Goal: Register for event/course

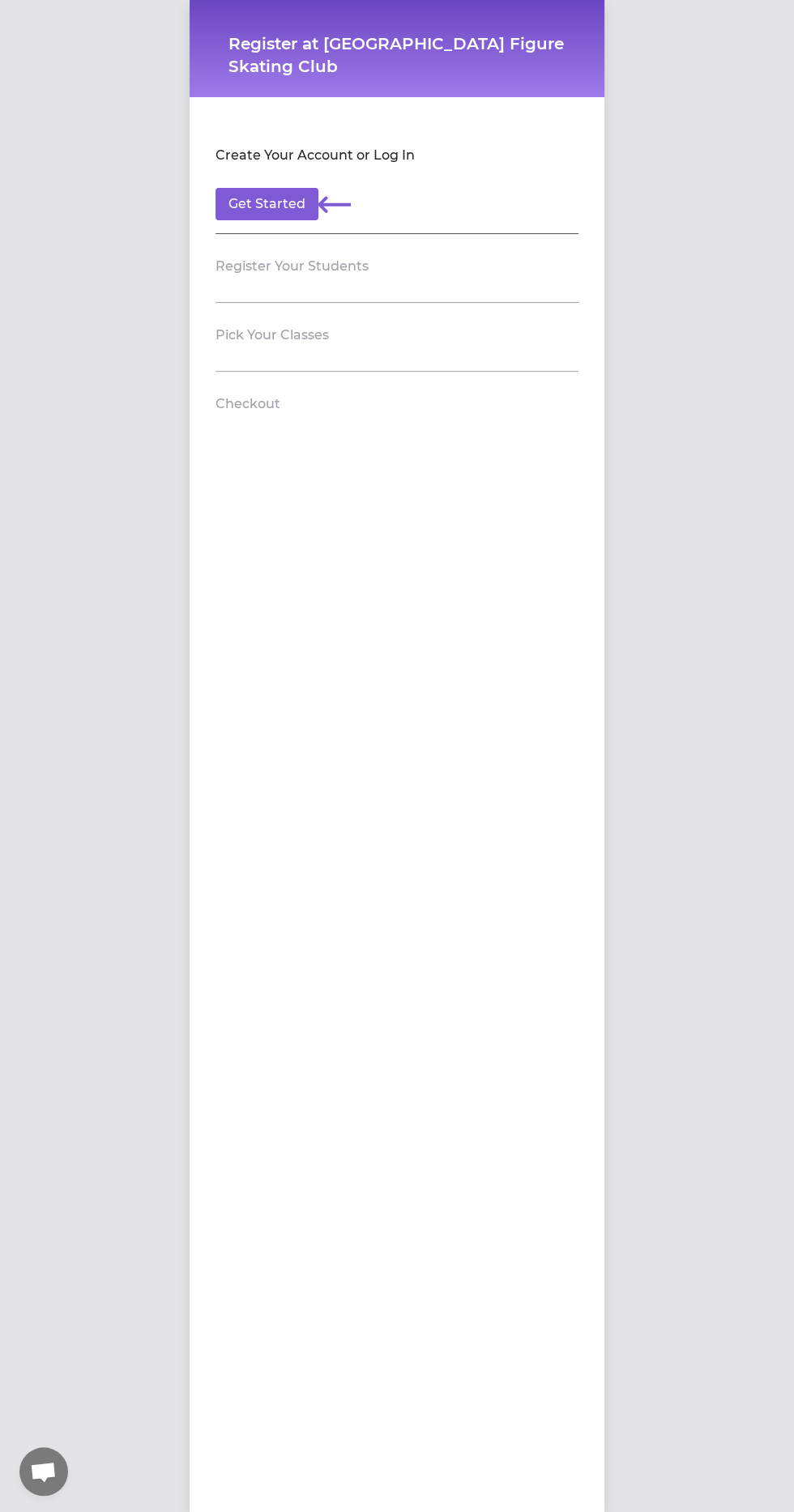
click at [406, 158] on h2 "Create Your Account or Log In" at bounding box center [315, 155] width 200 height 20
click at [254, 202] on button "Get Started" at bounding box center [267, 204] width 103 height 33
click at [286, 198] on button "Get Started" at bounding box center [267, 204] width 103 height 33
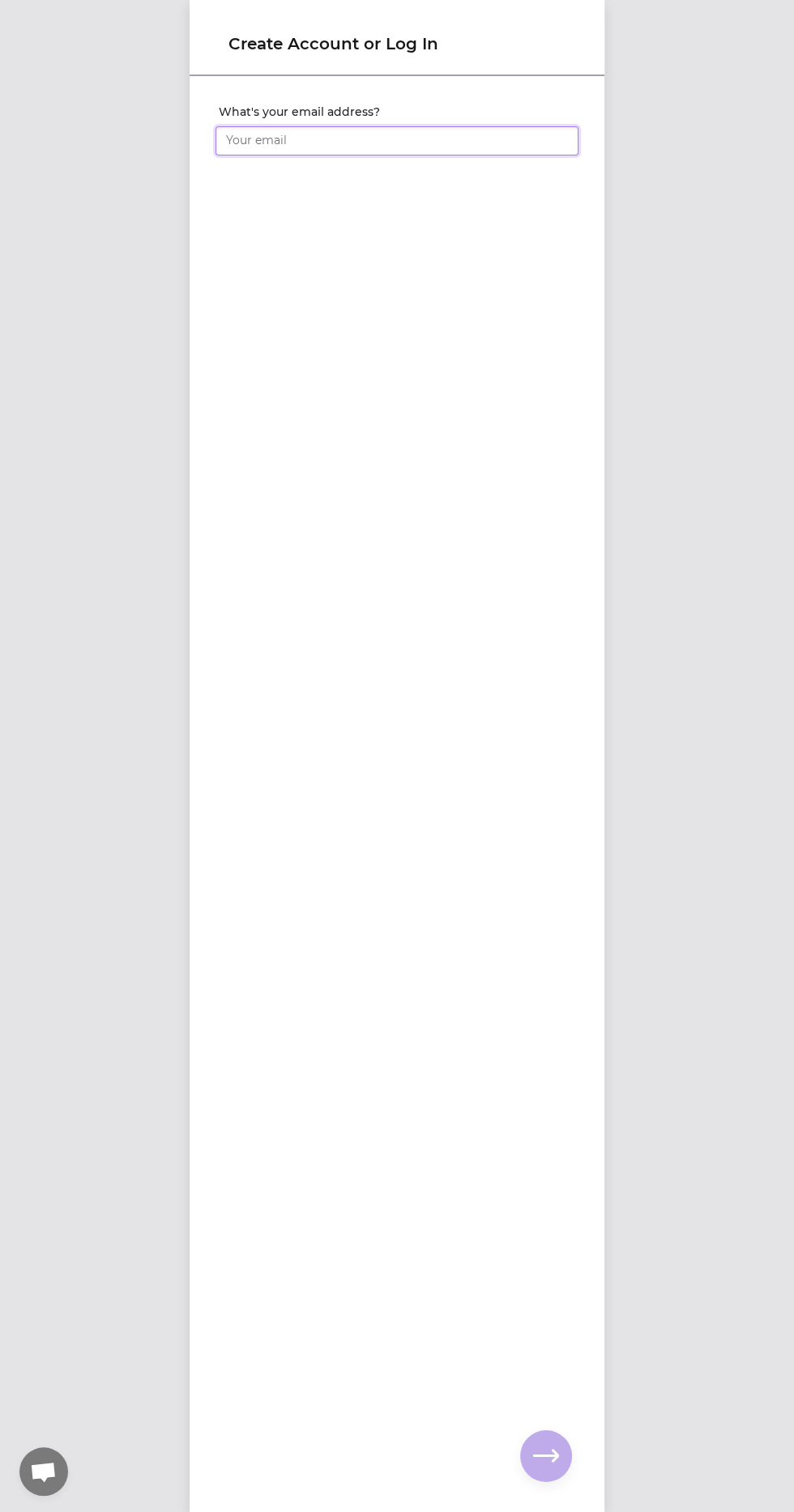
click at [427, 140] on input "What's your email address?" at bounding box center [397, 141] width 363 height 29
type input "[EMAIL_ADDRESS][DOMAIN_NAME]"
click input "submit" at bounding box center [0, 0] width 0 height 0
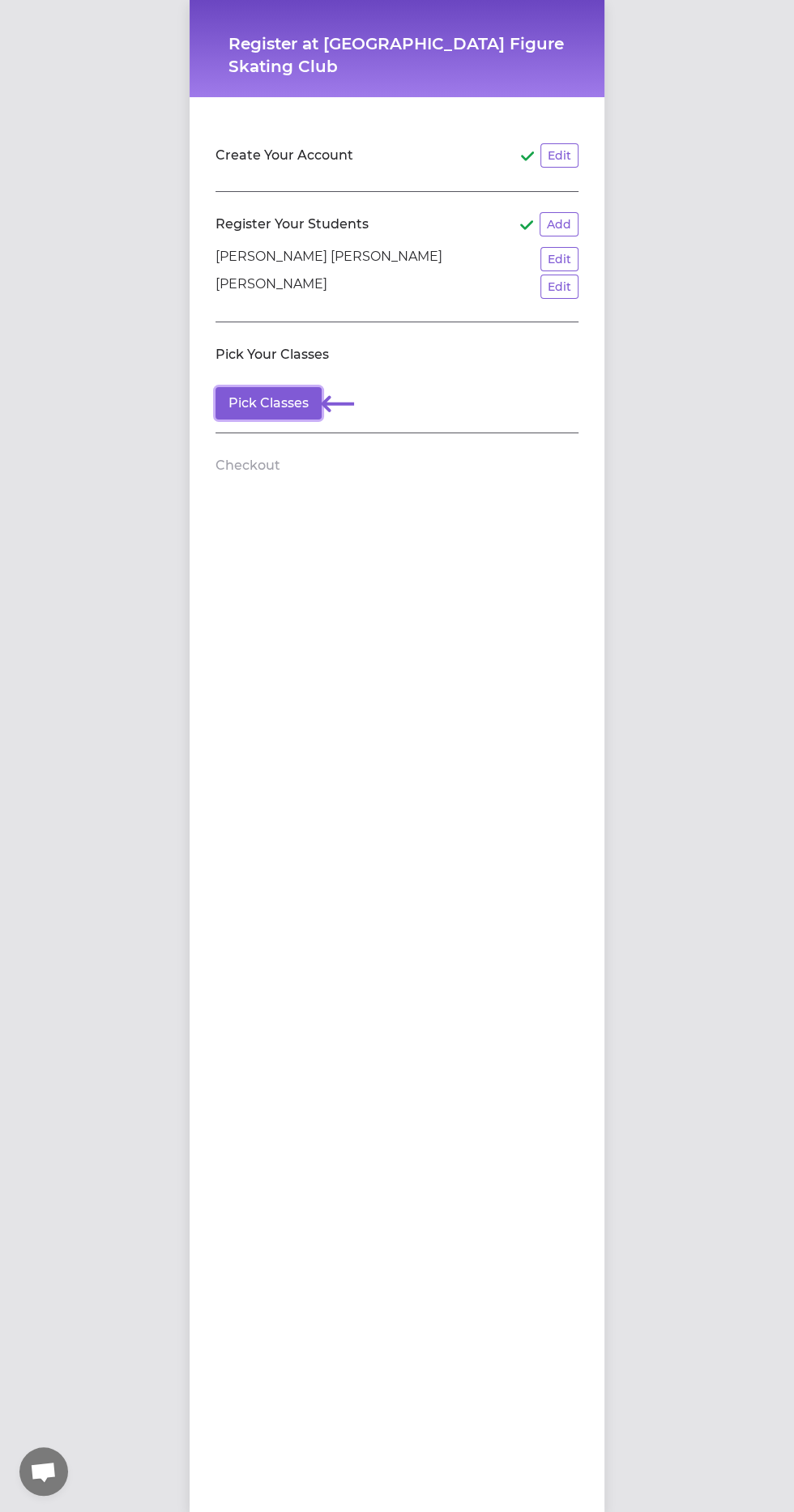
click at [269, 397] on button "Pick Classes" at bounding box center [269, 403] width 106 height 33
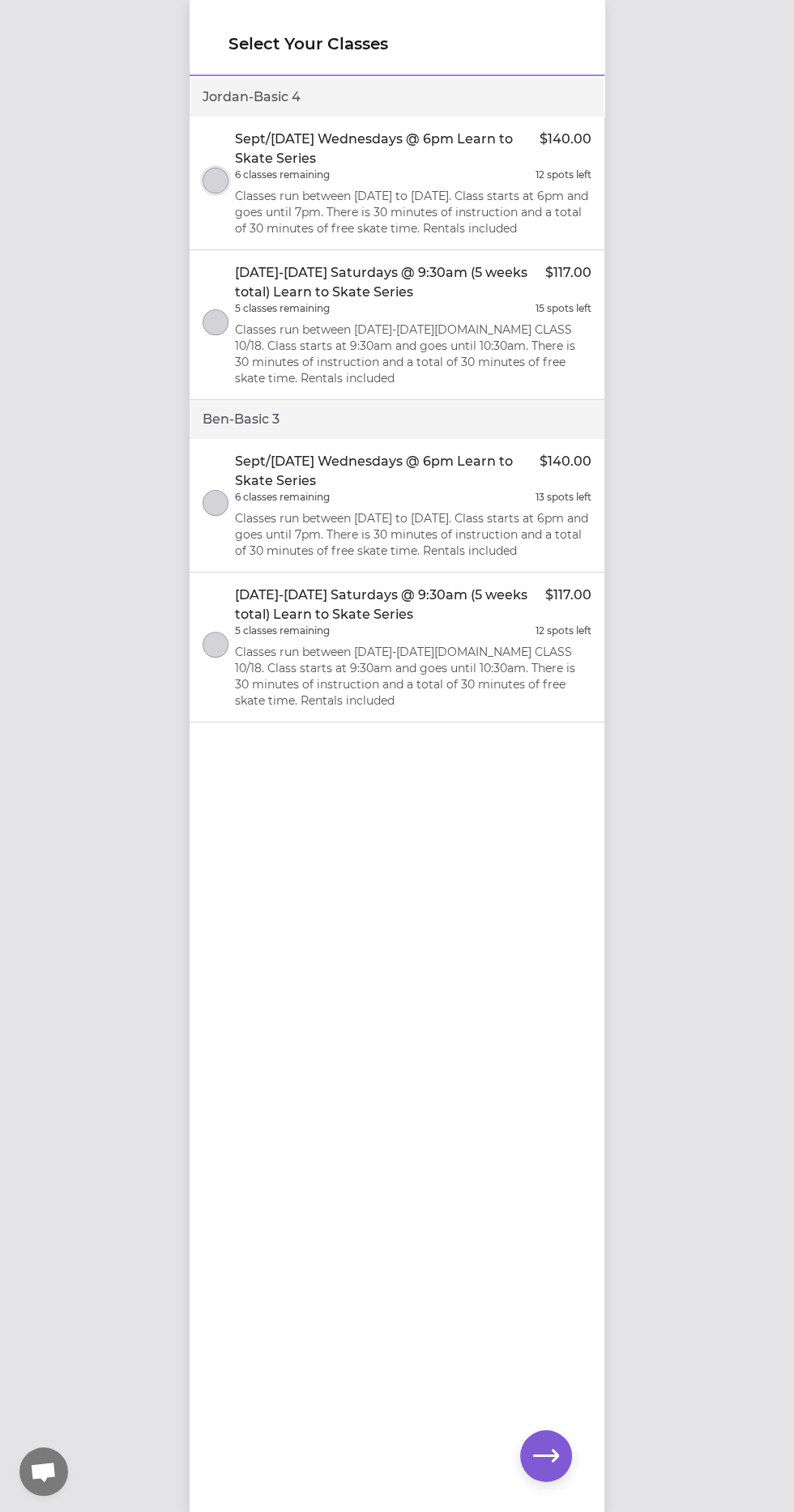
click at [218, 173] on button "select class" at bounding box center [215, 181] width 26 height 26
click at [206, 497] on button "select class" at bounding box center [215, 503] width 26 height 26
click at [557, 1461] on icon "button" at bounding box center [546, 1456] width 26 height 26
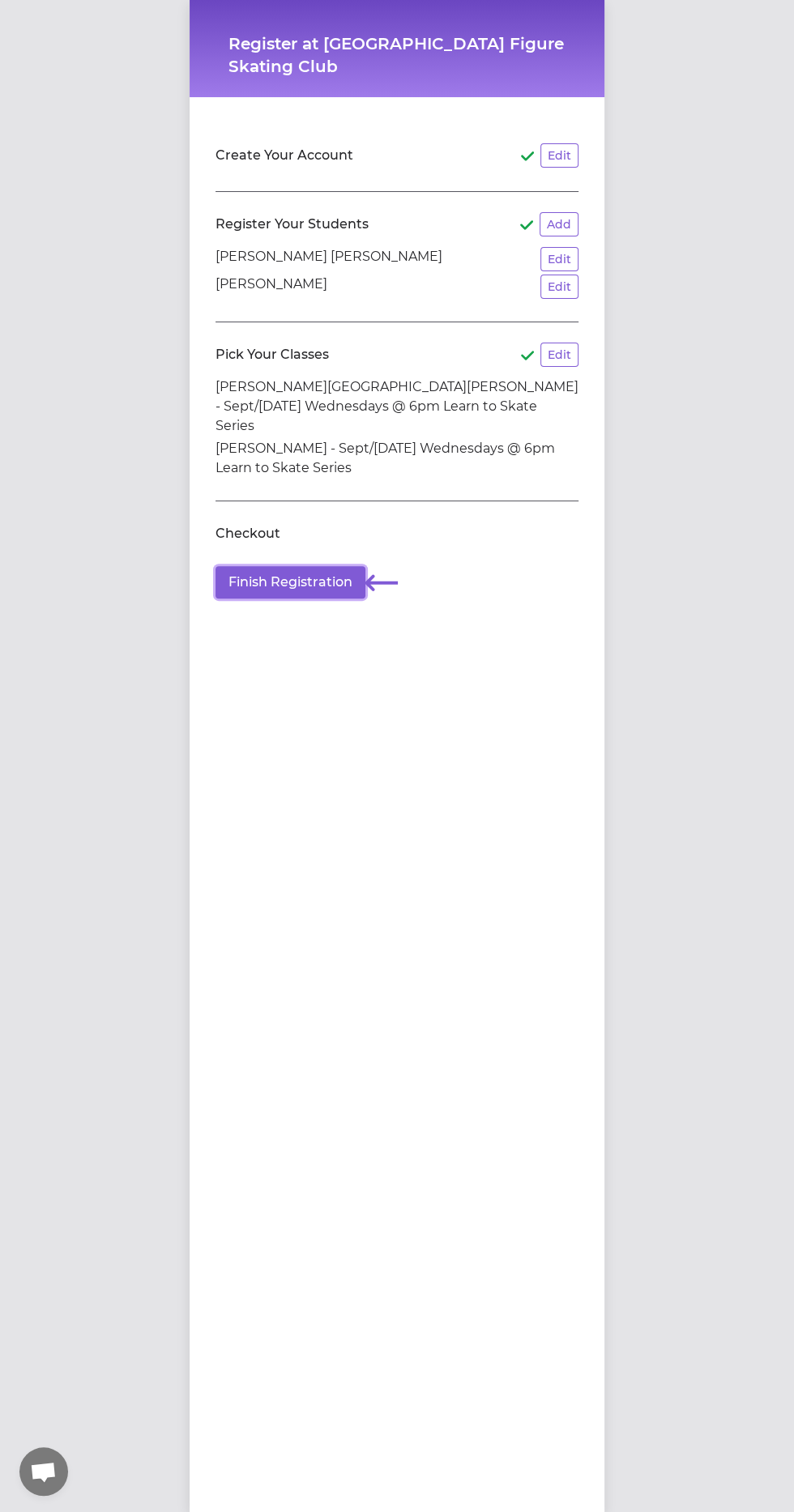
click at [296, 571] on button "Finish Registration" at bounding box center [290, 582] width 150 height 33
